Goal: Task Accomplishment & Management: Manage account settings

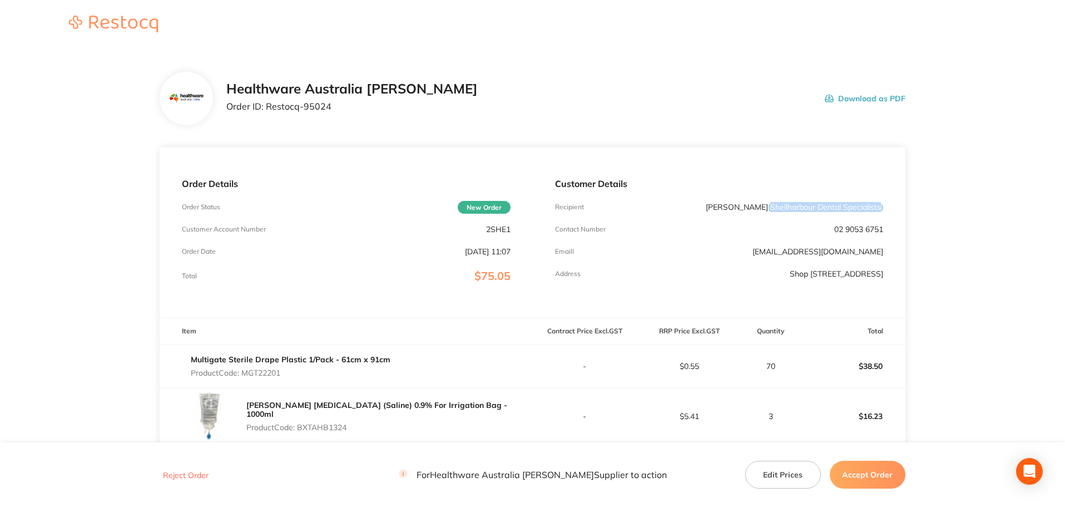
drag, startPoint x: 767, startPoint y: 208, endPoint x: 880, endPoint y: 203, distance: 113.0
click at [880, 203] on span "( Shellharbour Dental Specialists )" at bounding box center [825, 207] width 115 height 10
copy span "( Shellharbour Dental Specialists"
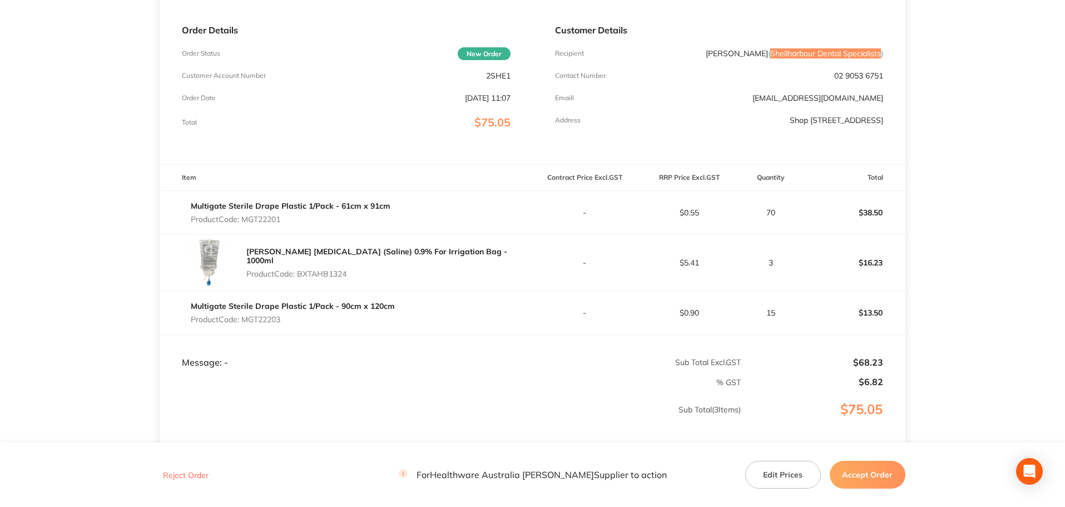
scroll to position [56, 0]
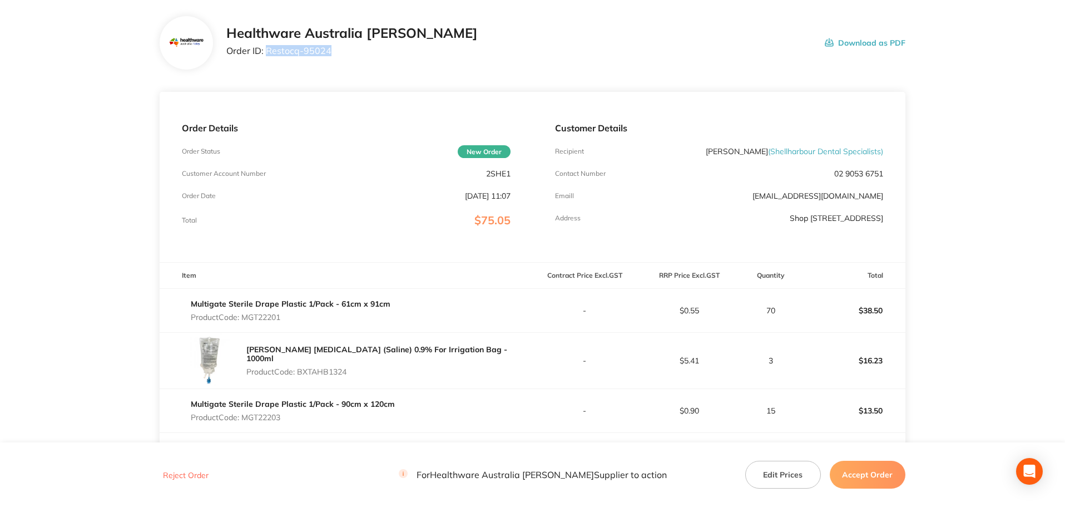
drag, startPoint x: 339, startPoint y: 53, endPoint x: 266, endPoint y: 63, distance: 73.0
click at [266, 63] on div "Healthware Australia [PERSON_NAME] Order ID: Restocq- 95024 Download as PDF" at bounding box center [533, 42] width 746 height 53
copy p "Restocq- 95024"
click at [255, 315] on p "Product Code: MGT22201" at bounding box center [291, 317] width 200 height 9
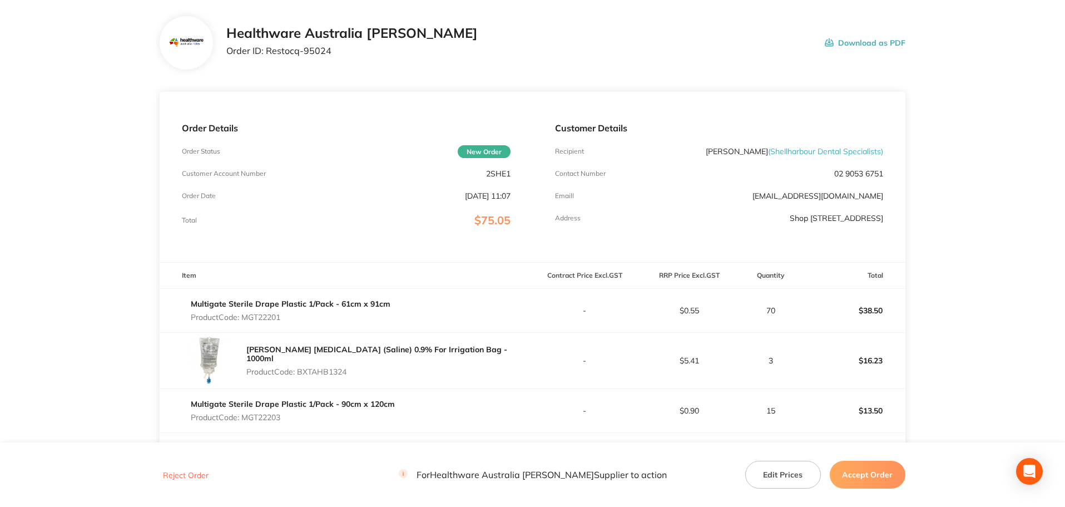
copy p "MGT22201"
click at [327, 367] on p "Product Code: BXTAHB1324" at bounding box center [389, 371] width 286 height 9
copy p "BXTAHB1324"
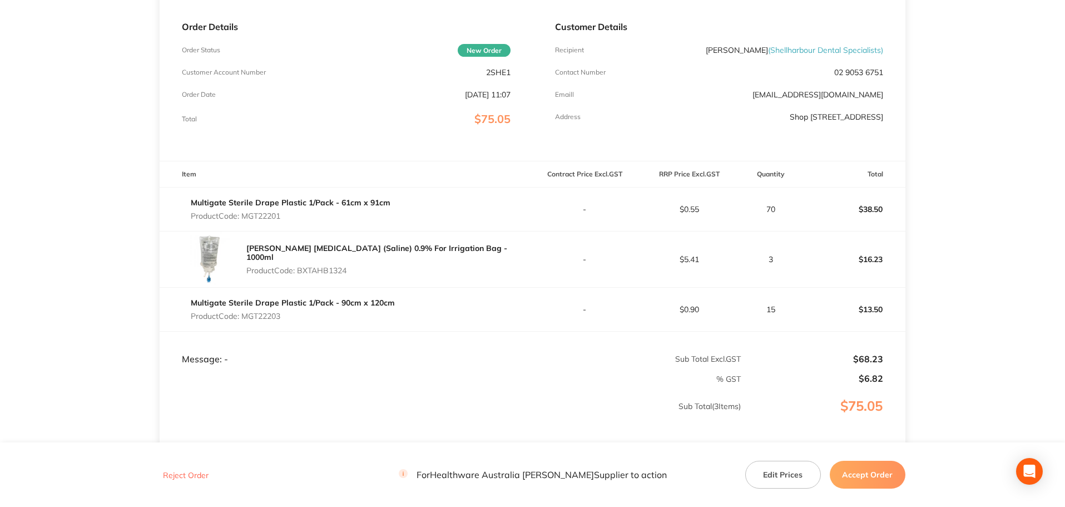
scroll to position [167, 0]
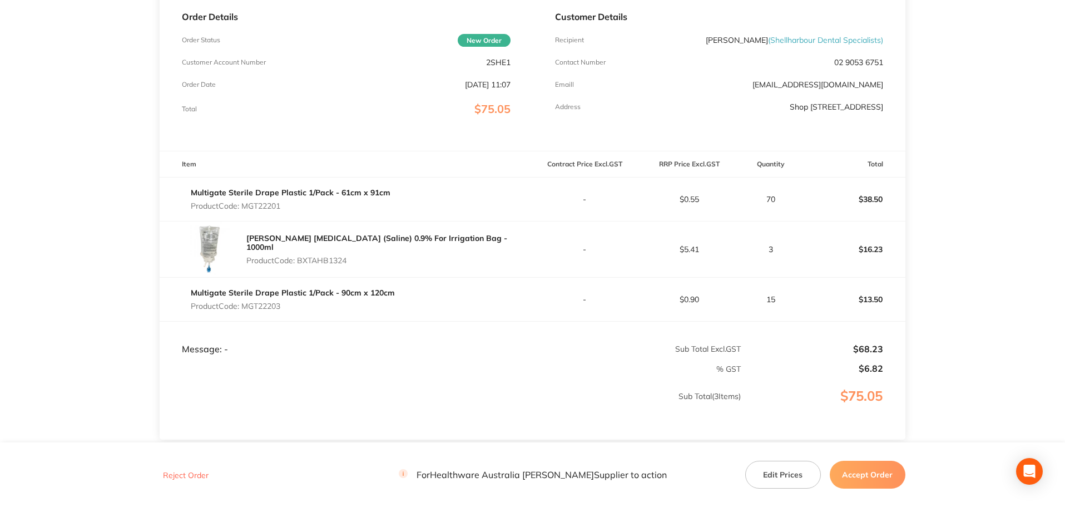
click at [278, 305] on p "Product Code: MGT22203" at bounding box center [293, 306] width 204 height 9
copy p "MGT22203"
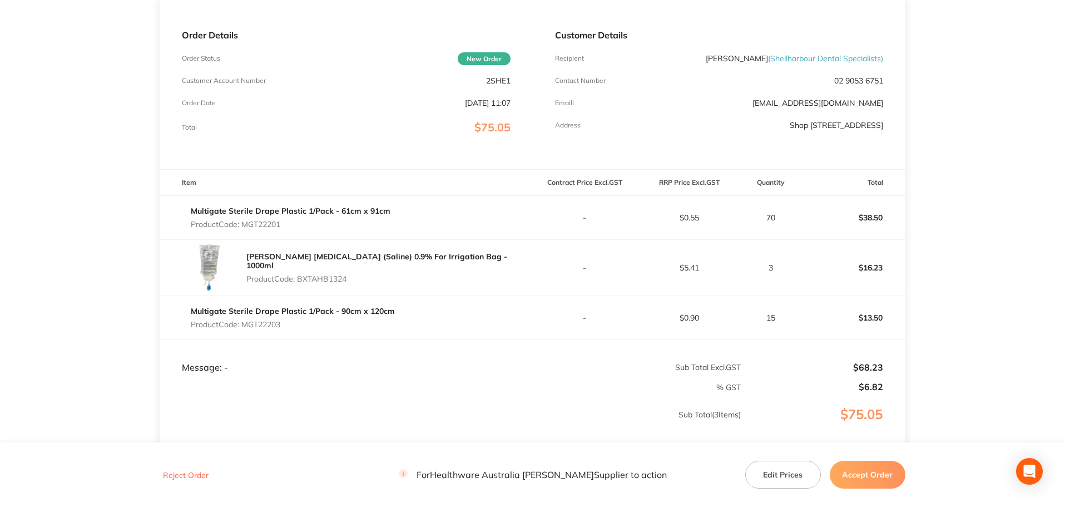
scroll to position [253, 0]
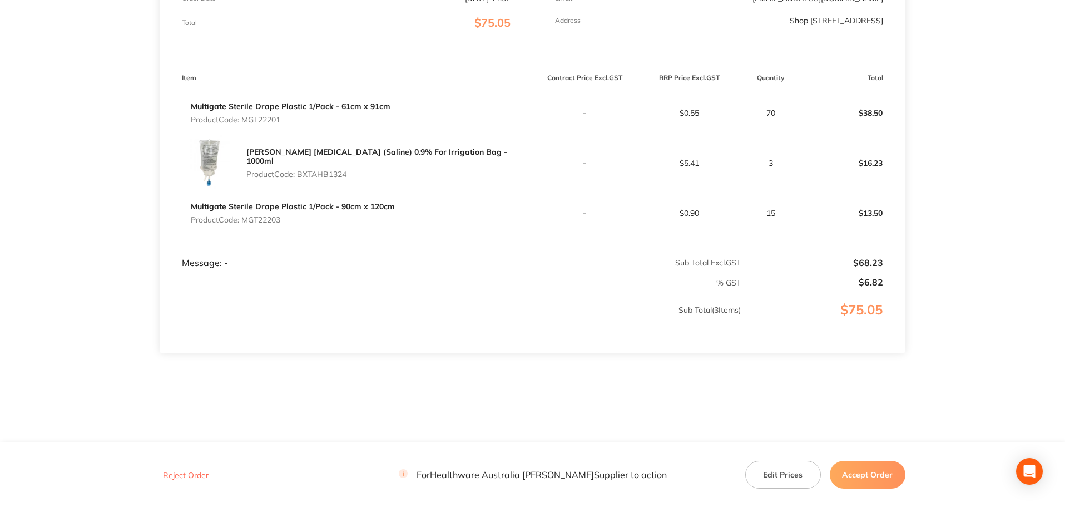
click at [850, 472] on button "Accept Order" at bounding box center [868, 475] width 76 height 28
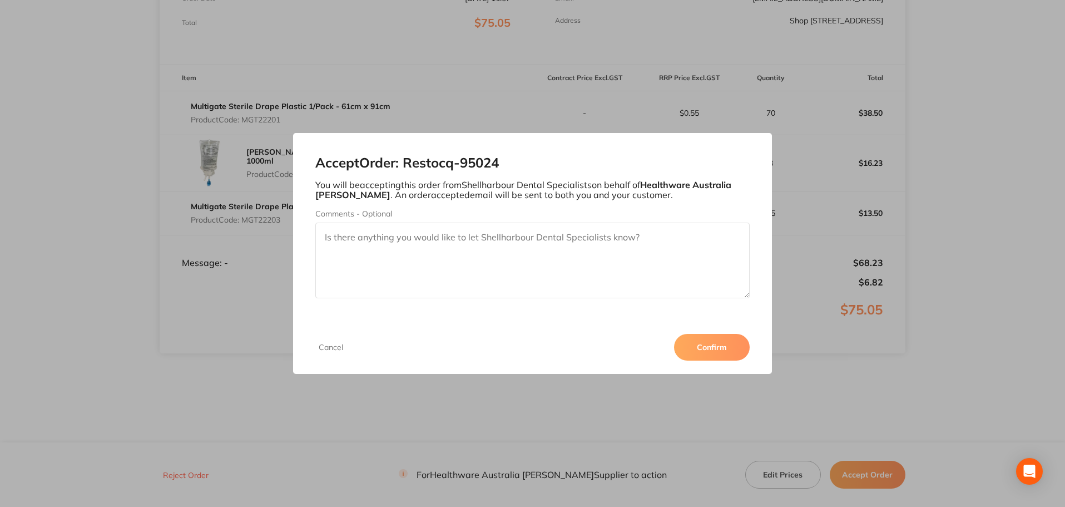
click at [718, 345] on button "Confirm" at bounding box center [712, 347] width 76 height 27
